Goal: Task Accomplishment & Management: Manage account settings

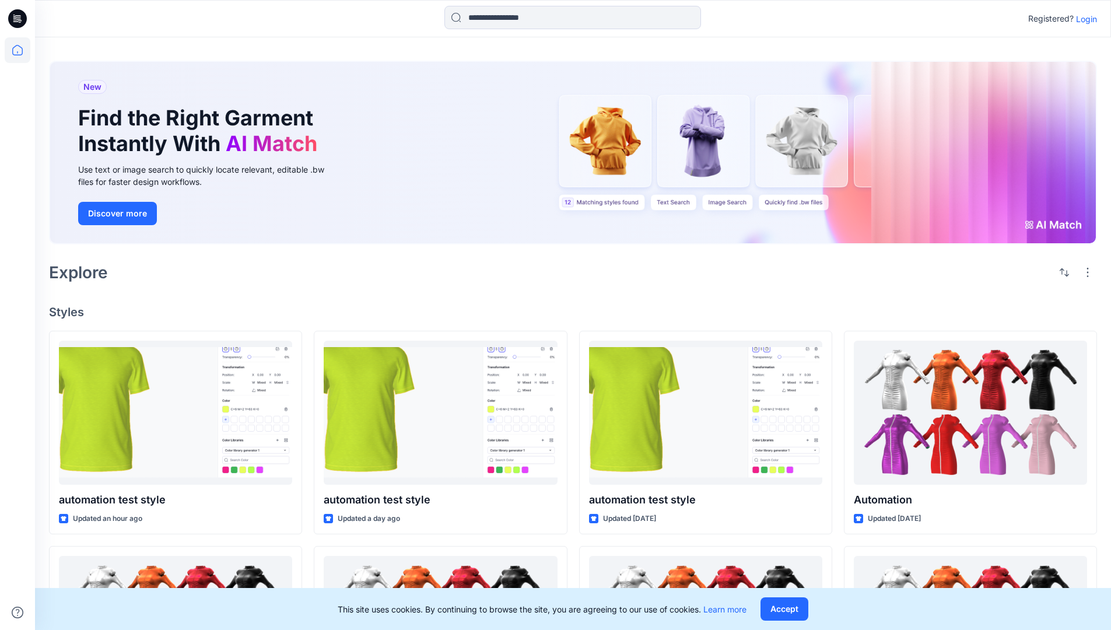
click at [1084, 19] on p "Login" at bounding box center [1086, 19] width 21 height 12
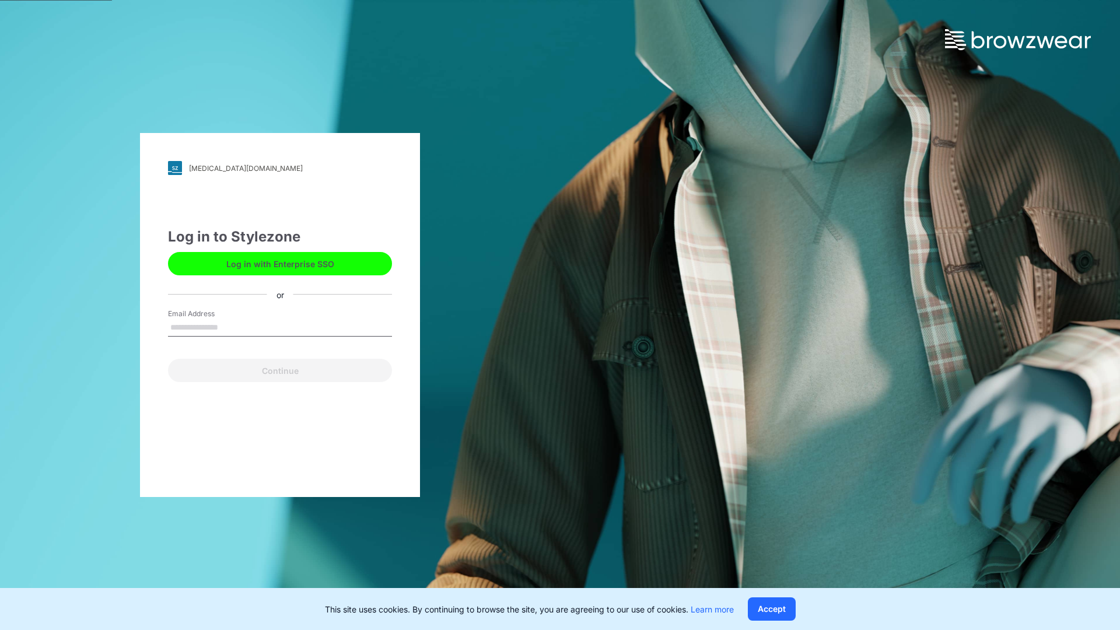
click at [230, 327] on input "Email Address" at bounding box center [280, 327] width 224 height 17
type input "**********"
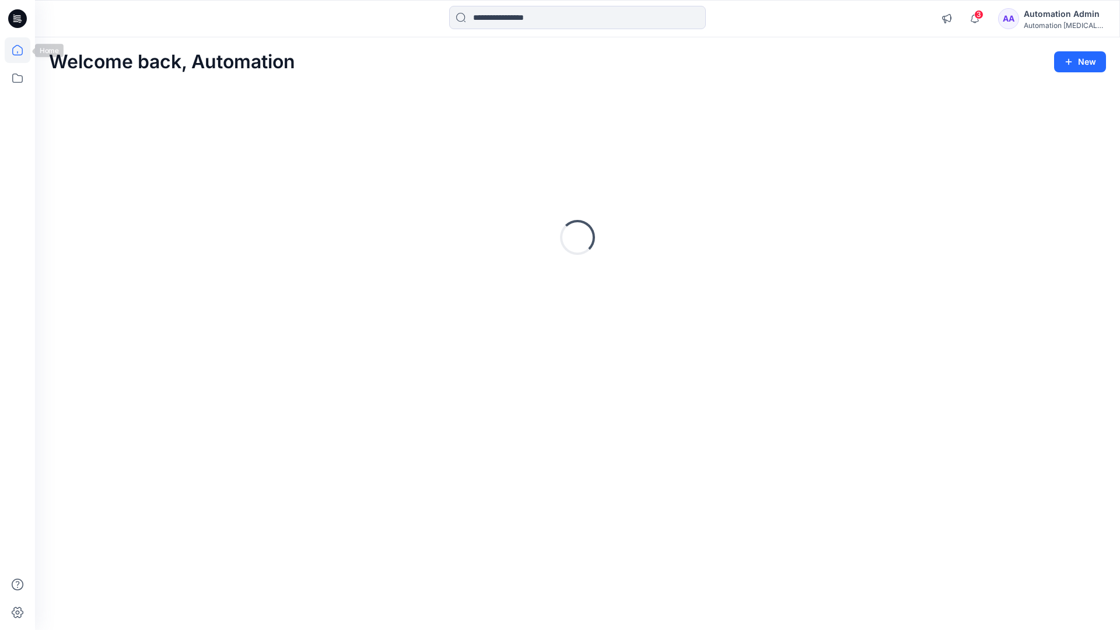
click at [22, 50] on icon at bounding box center [17, 50] width 10 height 10
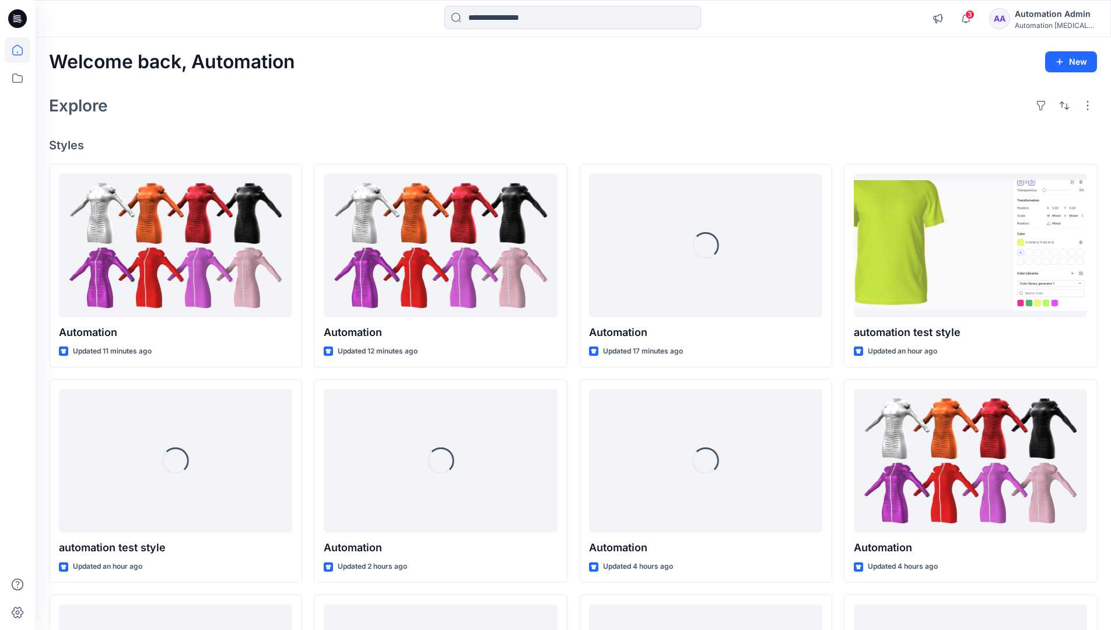
click at [1052, 19] on div "Automation Admin" at bounding box center [1056, 14] width 82 height 14
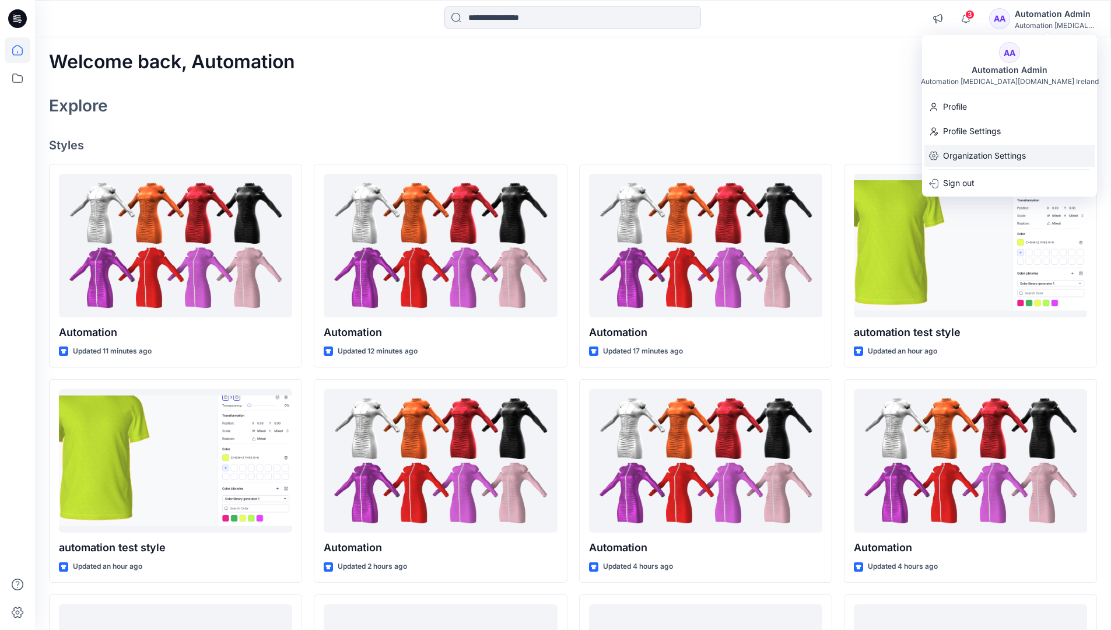
click at [987, 158] on p "Organization Settings" at bounding box center [984, 156] width 83 height 22
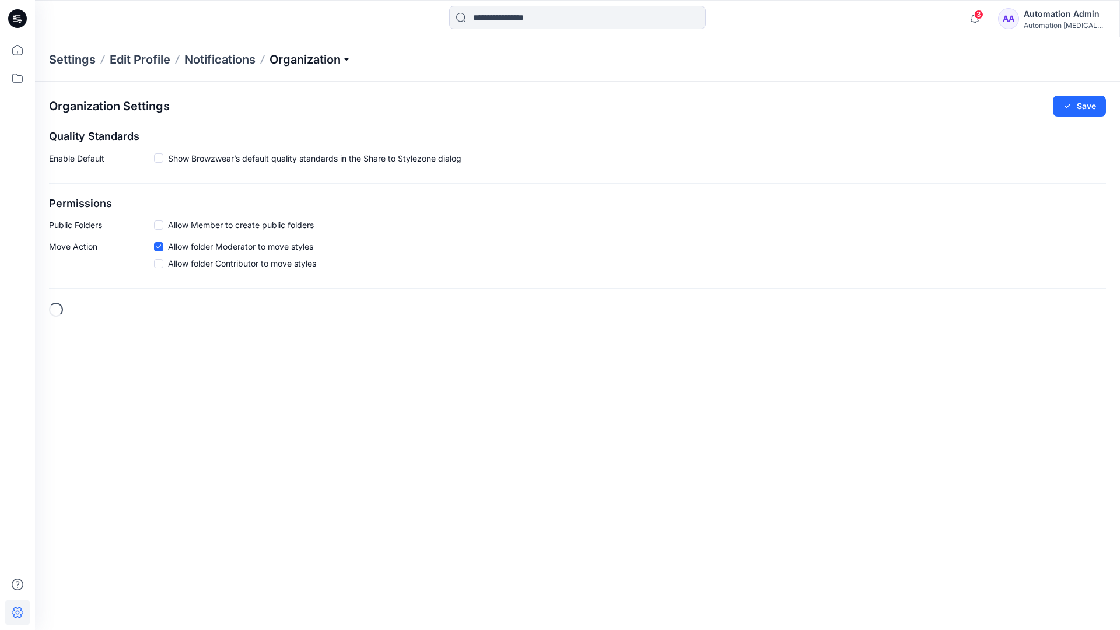
click at [331, 58] on p "Organization" at bounding box center [310, 59] width 82 height 16
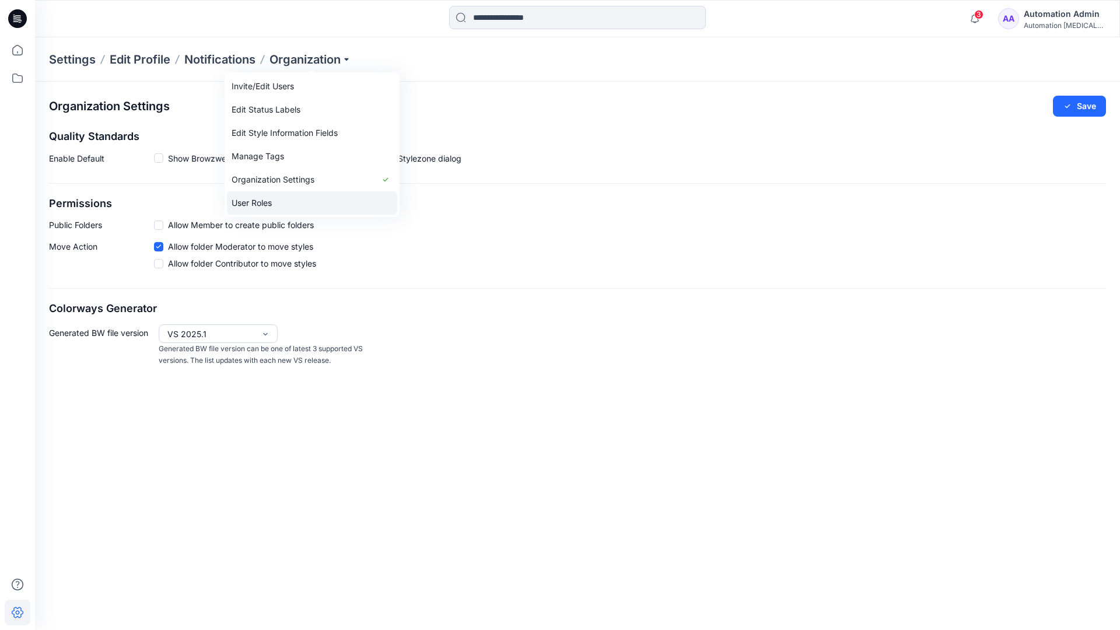
click at [279, 203] on link "User Roles" at bounding box center [312, 202] width 170 height 23
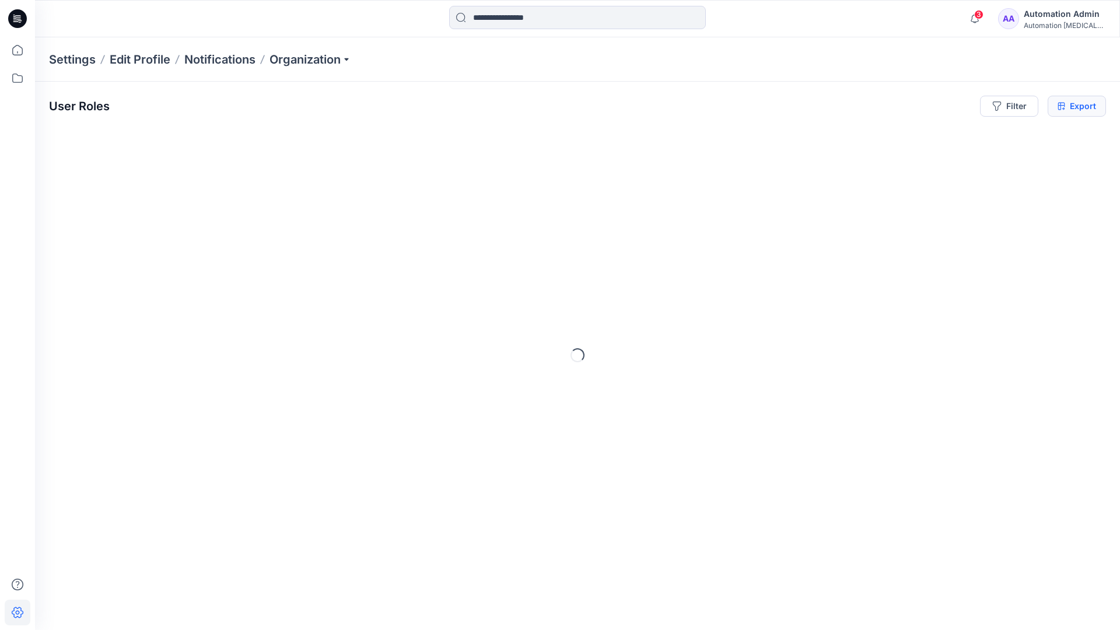
click at [1061, 106] on icon at bounding box center [1062, 105] width 8 height 9
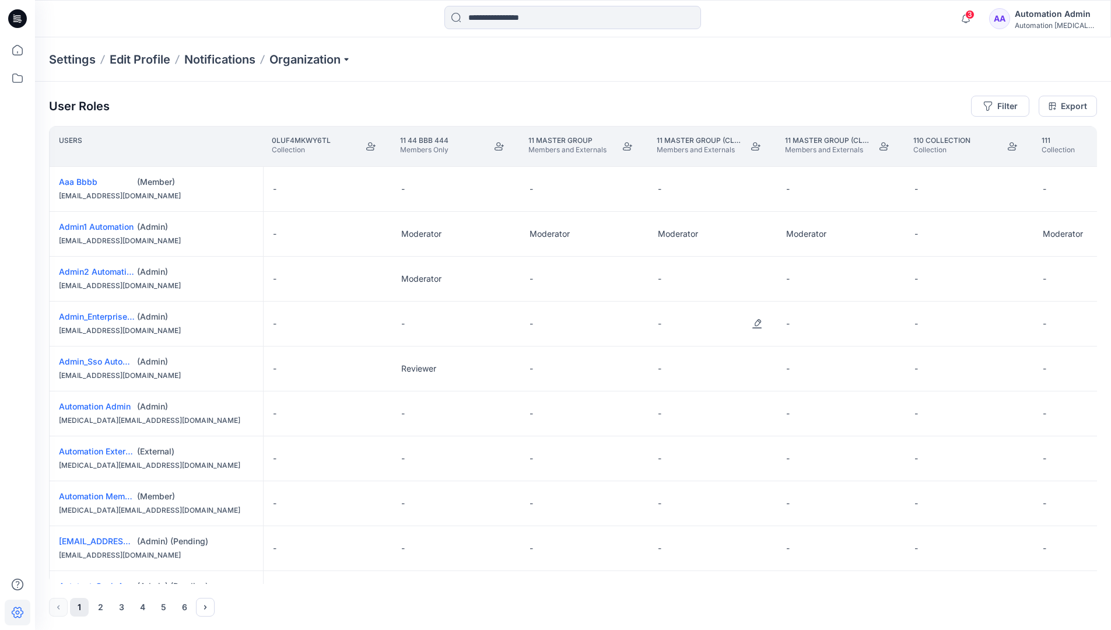
click at [1046, 20] on div "Automation Admin" at bounding box center [1056, 14] width 82 height 14
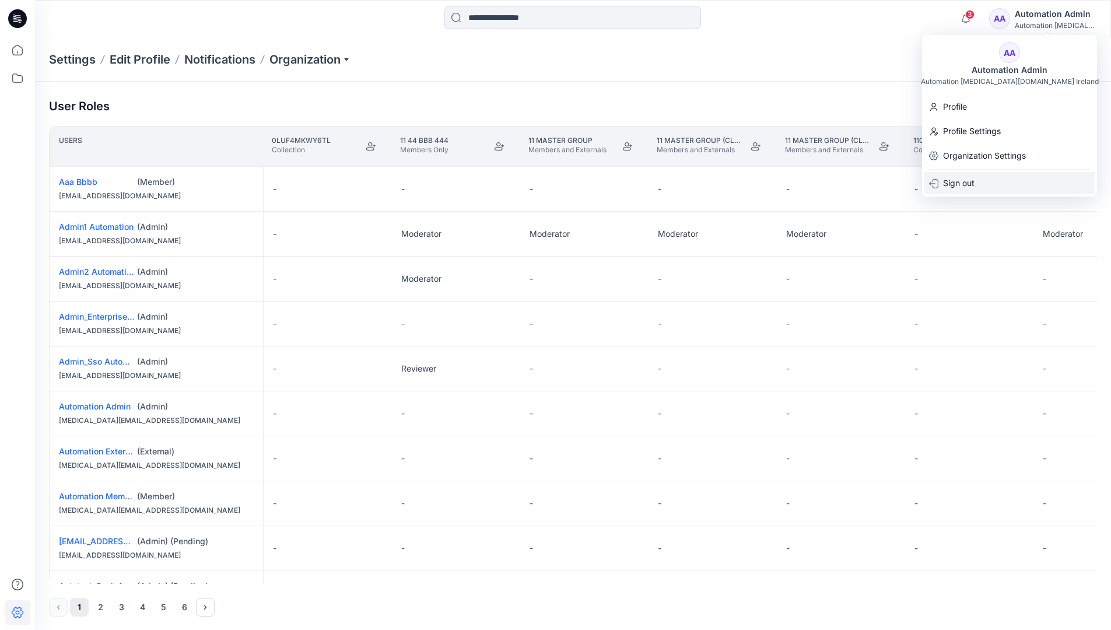
click at [974, 183] on p "Sign out" at bounding box center [958, 183] width 31 height 22
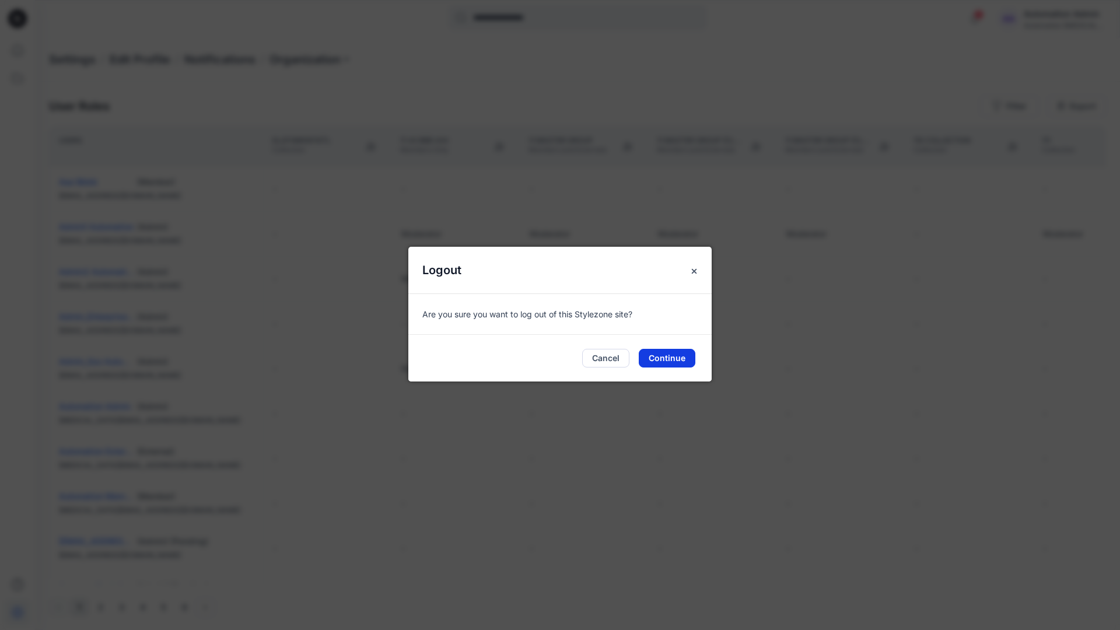
click at [688, 356] on button "Continue" at bounding box center [667, 358] width 57 height 19
